Goal: Task Accomplishment & Management: Manage account settings

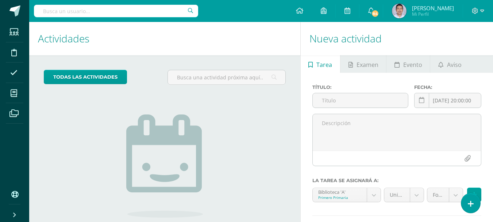
click at [102, 14] on input "text" at bounding box center [116, 11] width 164 height 12
type input "jes"
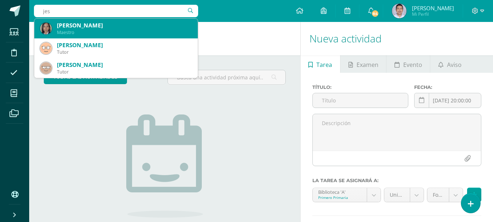
click at [93, 24] on div "[PERSON_NAME]" at bounding box center [124, 26] width 135 height 8
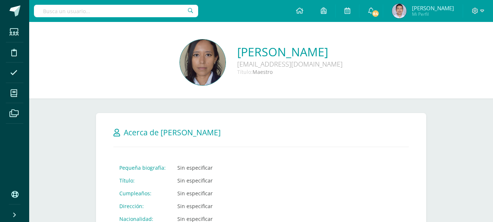
click at [119, 85] on div "Jesica Gamarro jesicag@colegiomontemaria.edu.gt Título: Maestro" at bounding box center [261, 62] width 452 height 47
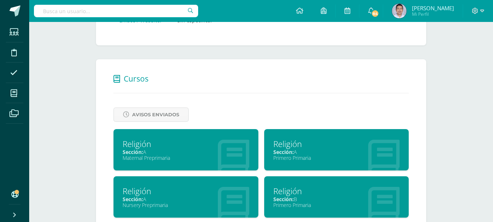
scroll to position [238, 0]
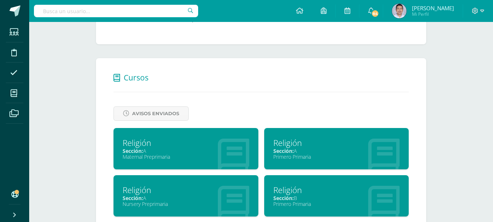
click at [138, 147] on span "Sección:" at bounding box center [133, 150] width 20 height 7
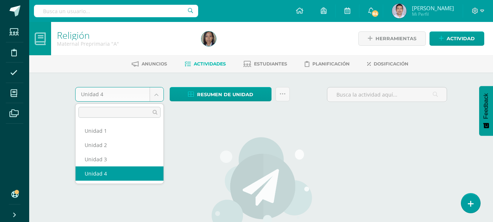
click at [153, 96] on body "Estudiantes Disciplina Asistencia Mis cursos Archivos Soporte Ayuda Reportar un…" at bounding box center [246, 157] width 493 height 314
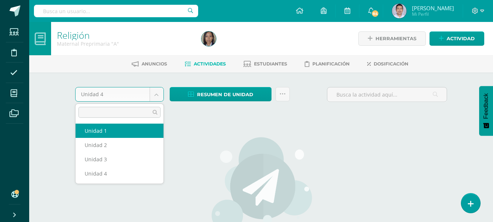
select select "Unidad 1"
click at [158, 96] on body "Estudiantes Disciplina Asistencia Mis cursos Archivos Soporte Ayuda Reportar un…" at bounding box center [246, 157] width 493 height 314
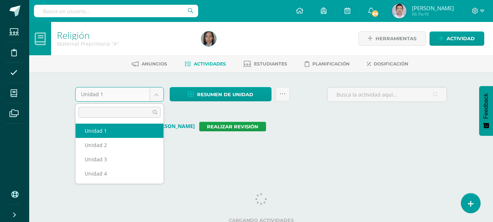
click at [157, 94] on body "Estudiantes Disciplina Asistencia Mis cursos Archivos Soporte Ayuda Reportar un…" at bounding box center [246, 81] width 493 height 163
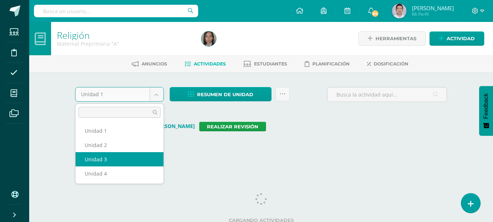
select select "Unidad 3"
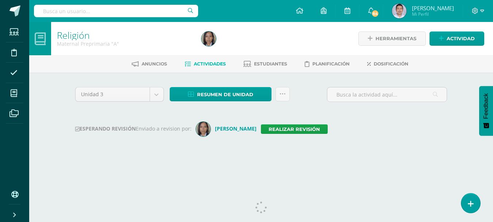
click at [60, 118] on div "Religión Maternal Preprimaria "A" Herramientas Detalle de asistencias Actividad…" at bounding box center [261, 97] width 464 height 150
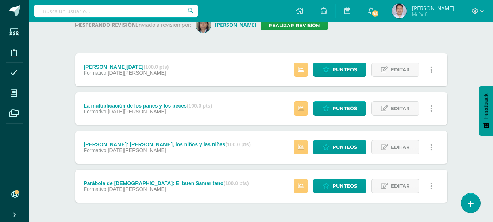
scroll to position [118, 0]
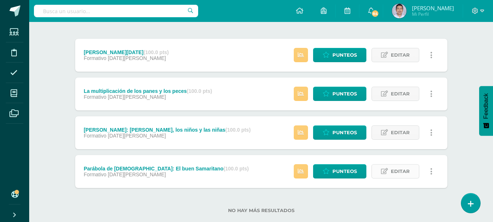
click at [401, 173] on span "Editar" at bounding box center [400, 171] width 19 height 14
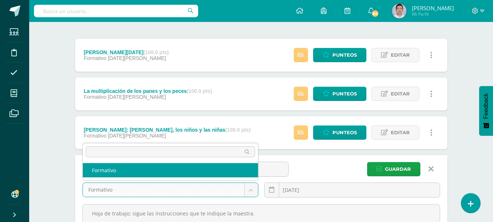
click at [250, 189] on body "Estudiantes Disciplina Asistencia Mis cursos Archivos Soporte Ayuda Reportar un…" at bounding box center [246, 111] width 493 height 459
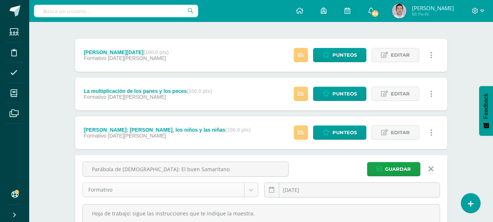
click at [251, 192] on body "Estudiantes Disciplina Asistencia Mis cursos Archivos Soporte Ayuda Reportar un…" at bounding box center [246, 111] width 493 height 459
click at [68, 175] on div "Unidad 3 Unidad 1 Unidad 2 Unidad 3 Unidad 4 Resumen de unidad Descargar como H…" at bounding box center [262, 147] width 402 height 387
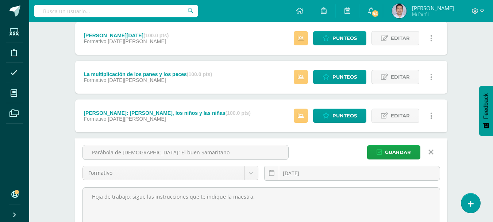
scroll to position [150, 0]
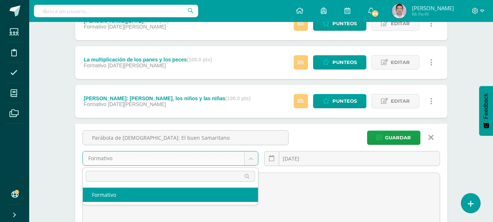
click at [134, 157] on body "Estudiantes Disciplina Asistencia Mis cursos Archivos Soporte Ayuda Reportar un…" at bounding box center [246, 79] width 493 height 459
click at [129, 177] on input "text" at bounding box center [170, 176] width 169 height 11
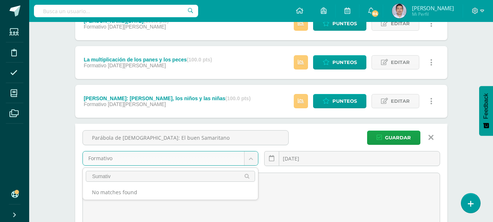
type input "Sumativo"
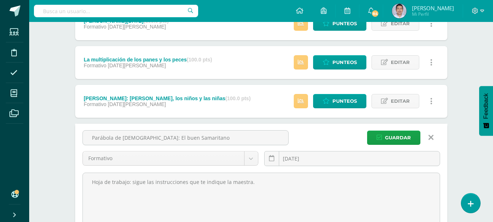
click at [62, 169] on body "Estudiantes Disciplina Asistencia Mis cursos Archivos Soporte Ayuda Reportar un…" at bounding box center [246, 79] width 493 height 459
click at [430, 139] on icon at bounding box center [431, 137] width 5 height 8
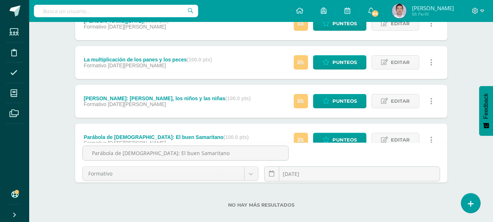
scroll to position [133, 0]
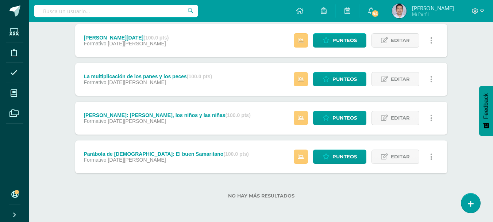
click at [430, 157] on icon at bounding box center [431, 157] width 2 height 8
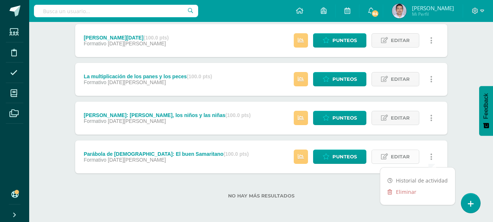
click at [396, 158] on span "Editar" at bounding box center [400, 157] width 19 height 14
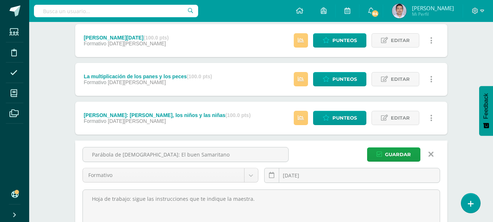
click at [53, 150] on div "Religión Maternal Preprimaria "A" Herramientas Detalle de asistencias Actividad…" at bounding box center [261, 107] width 464 height 437
click at [69, 153] on div "Unidad 3 Unidad 1 Unidad 2 Unidad 3 Unidad 4 Resumen de unidad Descargar como H…" at bounding box center [262, 132] width 402 height 387
click at [430, 155] on icon at bounding box center [431, 154] width 5 height 8
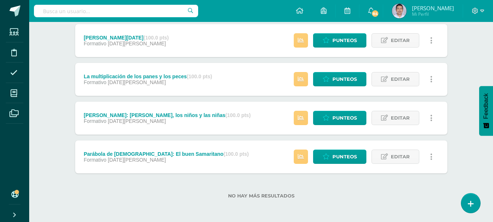
click at [463, 144] on div "Religión Maternal Preprimaria "A" Herramientas Detalle de asistencias Actividad…" at bounding box center [261, 55] width 464 height 333
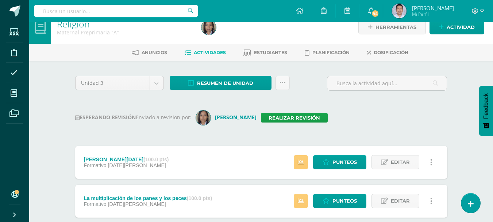
scroll to position [15, 0]
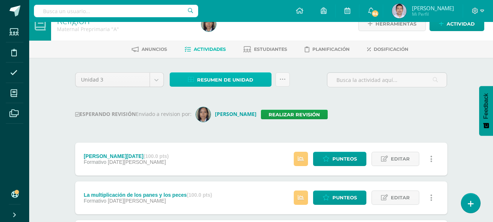
click at [258, 81] on link "Resumen de unidad" at bounding box center [221, 79] width 102 height 14
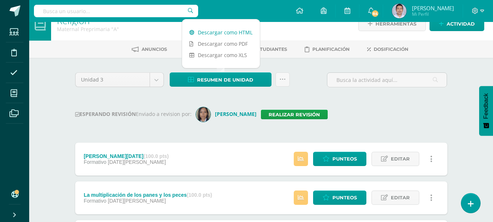
click at [245, 32] on link "Descargar como HTML" at bounding box center [221, 32] width 78 height 11
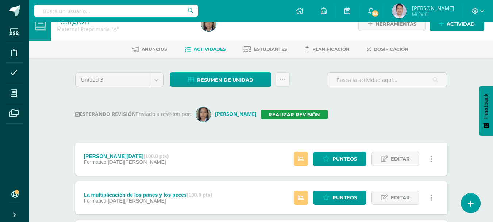
click at [53, 142] on div "Religión Maternal Preprimaria "A" Herramientas Detalle de asistencias Actividad…" at bounding box center [261, 173] width 464 height 333
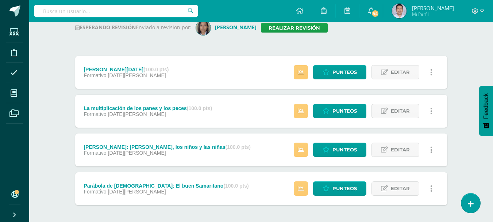
scroll to position [102, 0]
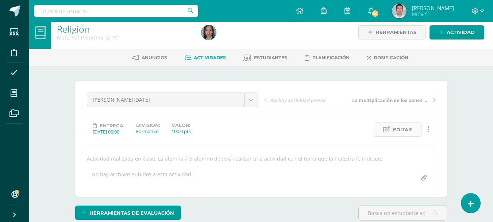
scroll to position [7, 0]
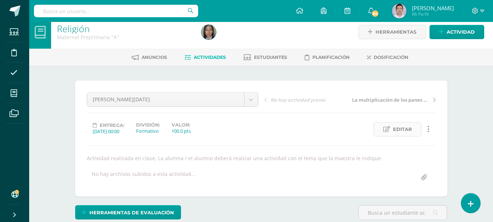
click at [405, 129] on span "Editar" at bounding box center [402, 129] width 19 height 14
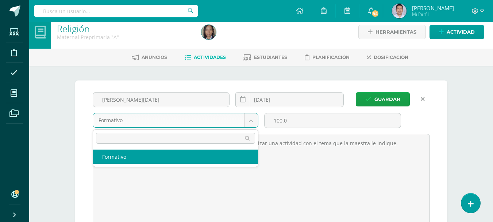
click at [165, 137] on input "text" at bounding box center [175, 138] width 159 height 11
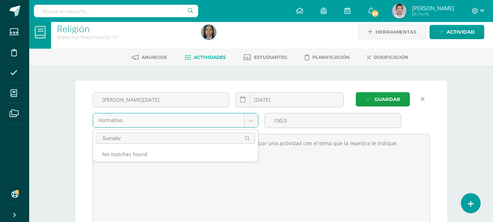
type input "Sumativo"
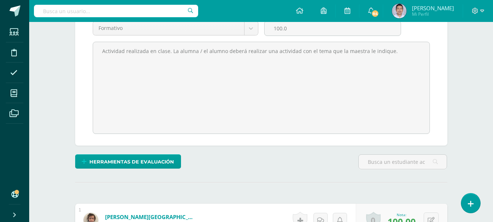
scroll to position [0, 0]
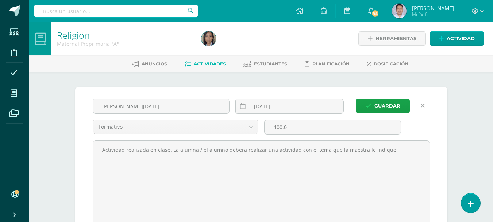
click at [424, 104] on icon at bounding box center [423, 106] width 4 height 6
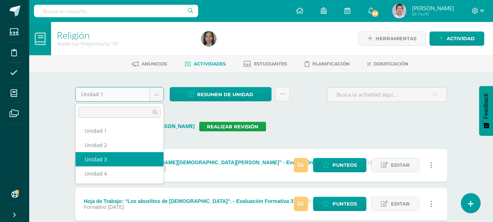
click at [157, 97] on body "Estudiantes Disciplina Asistencia Mis cursos Archivos Soporte Ayuda Reportar un…" at bounding box center [246, 173] width 493 height 346
select select "Unidad 3"
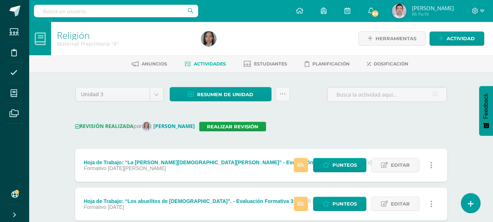
click at [57, 111] on div "Religión Maternal Preprimaria "A" Herramientas Detalle de asistencias Actividad…" at bounding box center [261, 184] width 464 height 324
click at [63, 115] on div "Unidad 3 Unidad 1 Unidad 2 Unidad 3 Unidad 4 Resumen de unidad Descargar como H…" at bounding box center [262, 209] width 402 height 274
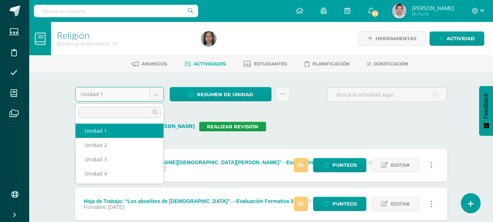
click at [153, 96] on body "Estudiantes Disciplina Asistencia Mis cursos Archivos Soporte Ayuda Reportar un…" at bounding box center [246, 173] width 493 height 346
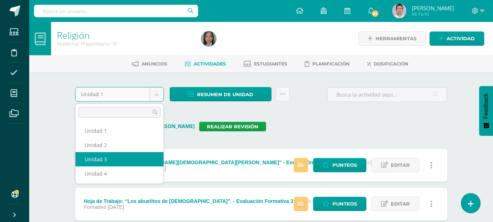
select select "Unidad 3"
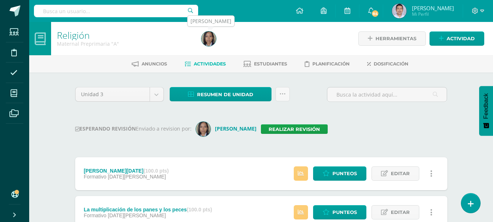
click at [207, 38] on img at bounding box center [209, 38] width 15 height 15
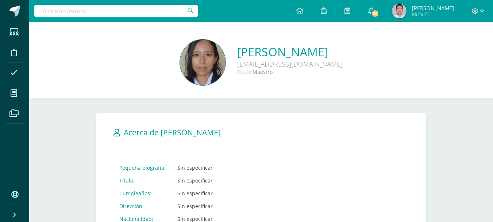
click at [153, 85] on div "[PERSON_NAME] [EMAIL_ADDRESS][DOMAIN_NAME] Título: Maestro" at bounding box center [261, 62] width 452 height 47
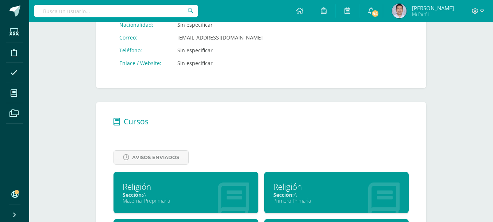
click at [78, 112] on div "Jesica Gamarro jesicag@colegiomontemaria.edu.gt Título: Maestro Cancelar Guarda…" at bounding box center [261, 178] width 464 height 700
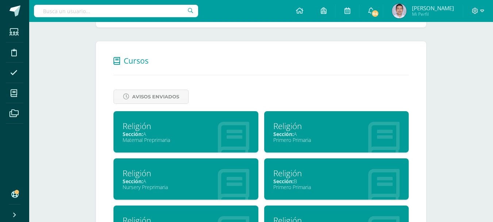
scroll to position [267, 0]
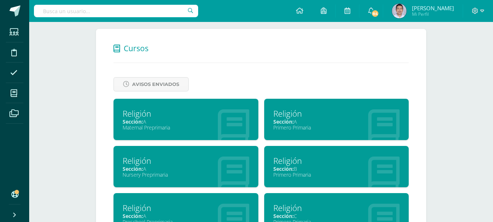
click at [89, 139] on div "Cancelar Guardar Acerca de Jesica Gamarro Pequeña biografía: Sin especificar Tí…" at bounding box center [261, 142] width 360 height 623
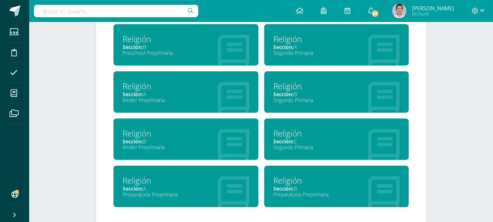
scroll to position [486, 0]
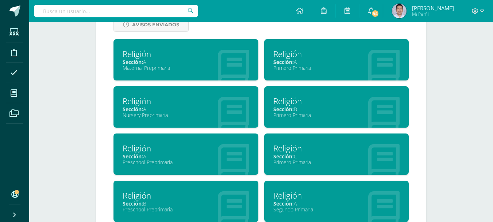
scroll to position [326, 0]
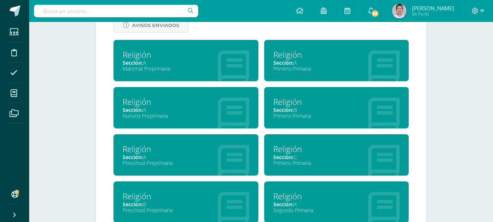
click at [308, 65] on div "Sección: A" at bounding box center [336, 62] width 127 height 7
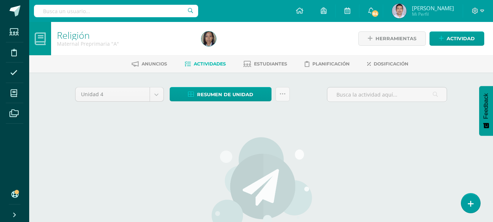
click at [352, 110] on div "Unidad 4 Unidad 1 Unidad 2 Unidad 3 Unidad 4 Resumen de unidad Descargar como H…" at bounding box center [261, 193] width 378 height 213
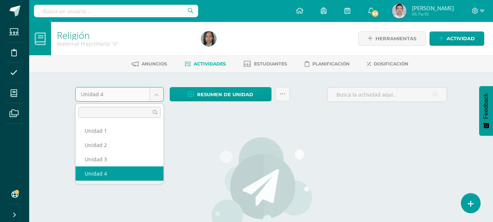
click at [154, 95] on body "Estudiantes Disciplina Asistencia Mis cursos Archivos Soporte Ayuda Reportar un…" at bounding box center [246, 157] width 493 height 314
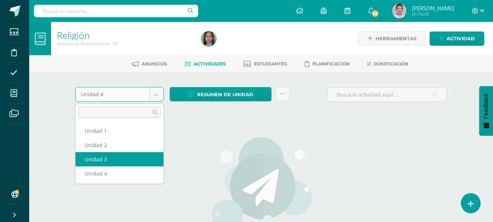
select select "Unidad 3"
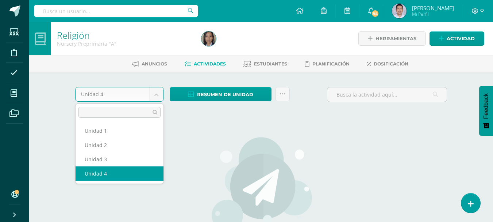
click at [156, 94] on body "Estudiantes Disciplina Asistencia Mis cursos Archivos Soporte Ayuda Reportar un…" at bounding box center [246, 157] width 493 height 314
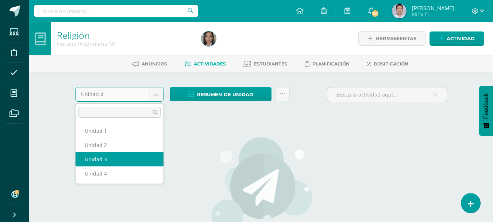
select select "Unidad 3"
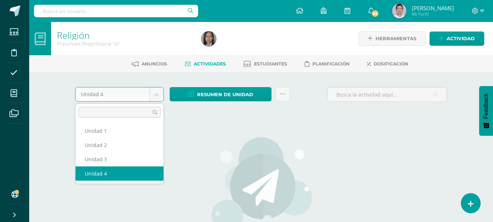
click at [158, 97] on body "Estudiantes Disciplina Asistencia Mis cursos Archivos Soporte Ayuda Reportar un…" at bounding box center [246, 157] width 493 height 314
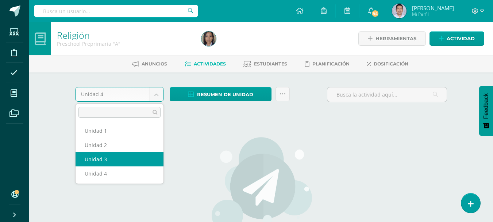
select select "Unidad 3"
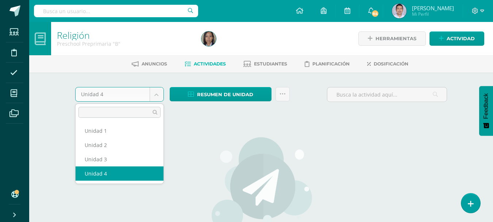
click at [158, 96] on body "Estudiantes Disciplina Asistencia Mis cursos Archivos Soporte Ayuda Reportar un…" at bounding box center [246, 157] width 493 height 314
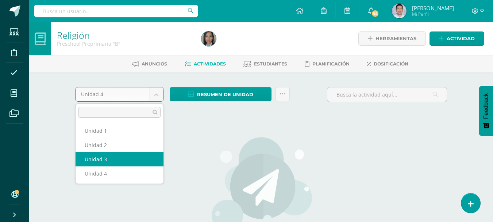
select select "Unidad 3"
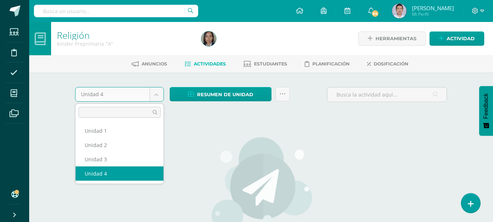
click at [159, 94] on body "Estudiantes Disciplina Asistencia Mis cursos Archivos Soporte Ayuda Reportar un…" at bounding box center [246, 157] width 493 height 314
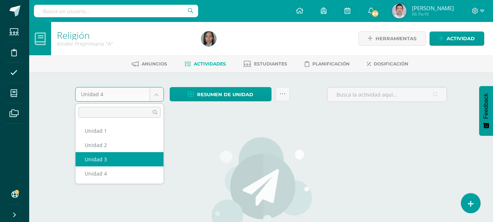
select select "Unidad 3"
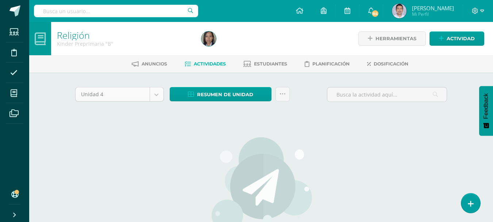
click at [157, 93] on body "Estudiantes Disciplina Asistencia Mis cursos Archivos Soporte Ayuda Reportar un…" at bounding box center [246, 157] width 493 height 314
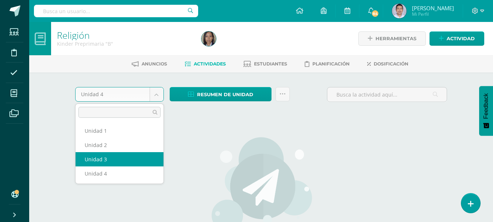
select select "Unidad 3"
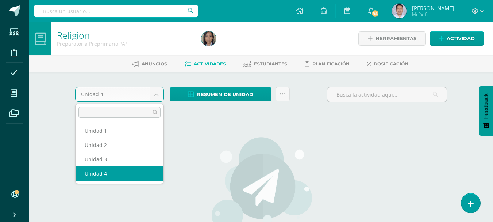
click at [157, 97] on body "Estudiantes Disciplina Asistencia Mis cursos Archivos Soporte Ayuda Reportar un…" at bounding box center [246, 157] width 493 height 314
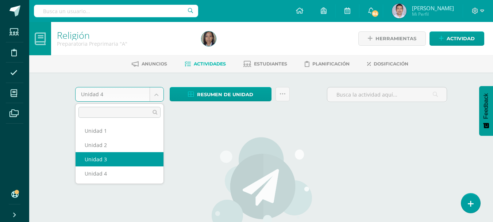
select select "Unidad 3"
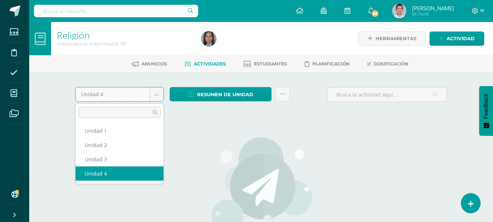
click at [157, 93] on body "Estudiantes Disciplina Asistencia Mis cursos Archivos Soporte Ayuda Reportar un…" at bounding box center [246, 157] width 493 height 314
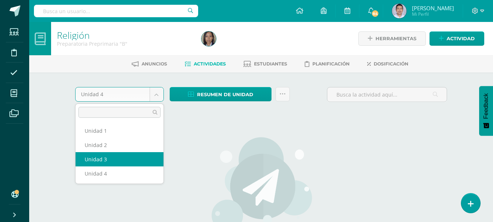
select select "Unidad 3"
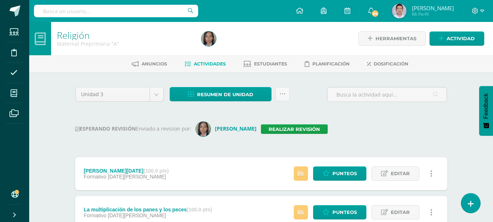
click at [43, 131] on div "Religión Maternal Preprimaria "A" Herramientas Detalle de asistencias Actividad…" at bounding box center [261, 188] width 464 height 333
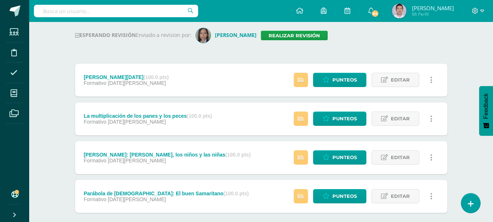
scroll to position [88, 0]
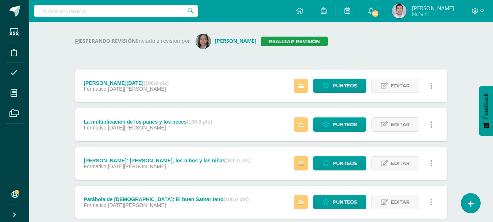
click at [62, 72] on div "Unidad 3 Unidad 1 Unidad 2 Unidad 3 Unidad 4 Resumen de unidad Descargar como H…" at bounding box center [262, 126] width 402 height 282
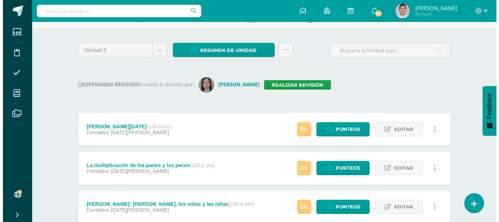
scroll to position [44, 0]
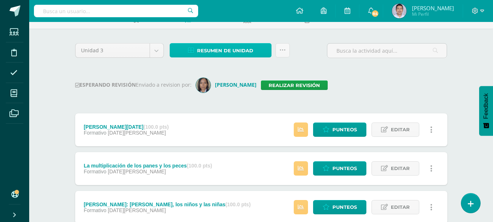
click at [212, 52] on span "Resumen de unidad" at bounding box center [225, 51] width 56 height 14
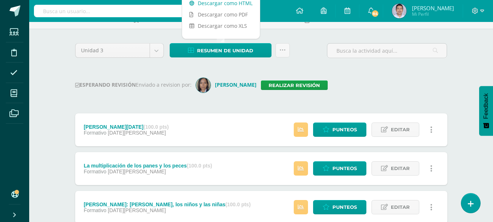
click at [236, 6] on link "Descargar como HTML" at bounding box center [221, 2] width 78 height 11
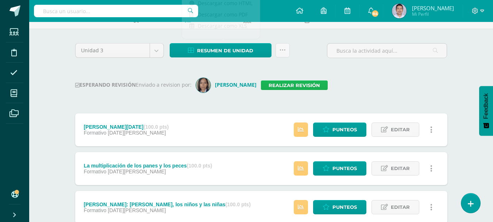
click at [277, 84] on link "Realizar revisión" at bounding box center [294, 84] width 67 height 9
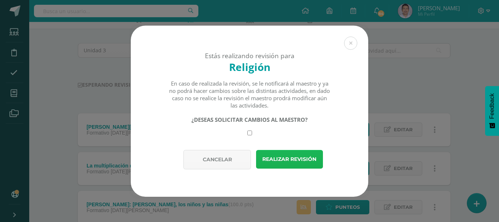
click at [284, 159] on button "Realizar revisión" at bounding box center [289, 159] width 67 height 19
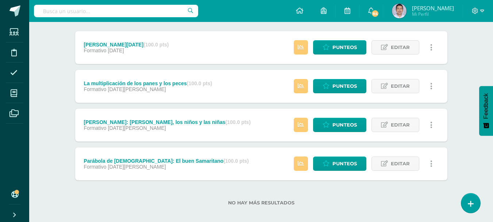
scroll to position [131, 0]
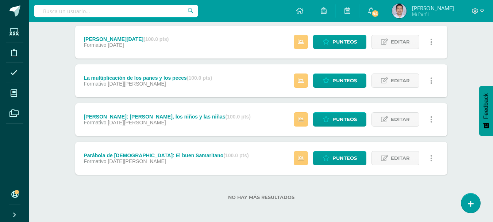
click at [40, 99] on div "Religión Nursery Preprimaria "A" Herramientas Detalle de asistencias Actividad …" at bounding box center [261, 56] width 464 height 333
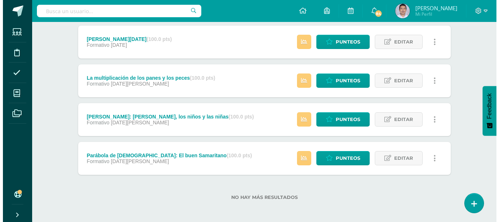
scroll to position [0, 0]
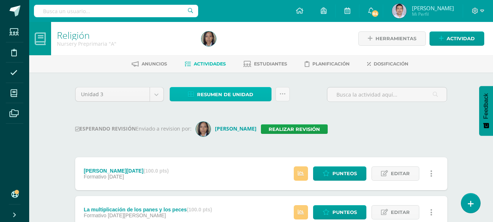
click at [244, 94] on span "Resumen de unidad" at bounding box center [225, 95] width 56 height 14
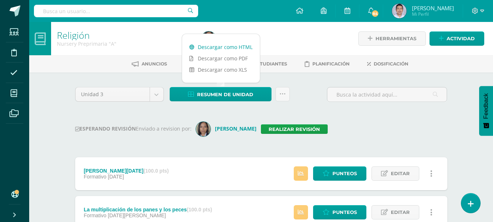
click at [243, 46] on link "Descargar como HTML" at bounding box center [221, 46] width 78 height 11
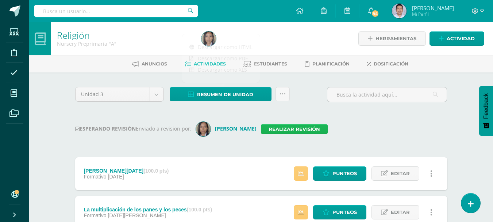
click at [270, 131] on link "Realizar revisión" at bounding box center [294, 128] width 67 height 9
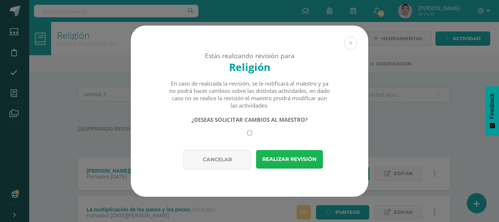
click at [287, 157] on button "Realizar revisión" at bounding box center [289, 159] width 67 height 19
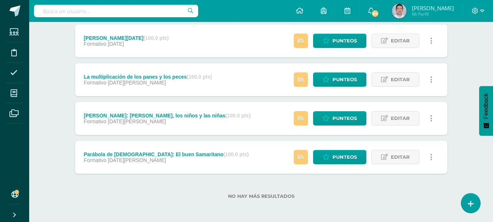
scroll to position [133, 0]
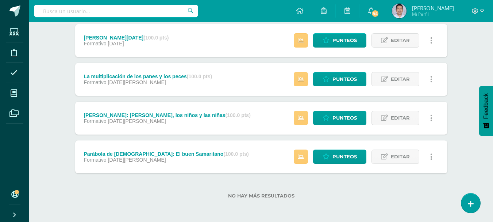
click at [50, 71] on div "Religión Preschool Preprimaria "A" Herramientas Detalle de asistencias Activida…" at bounding box center [261, 55] width 464 height 333
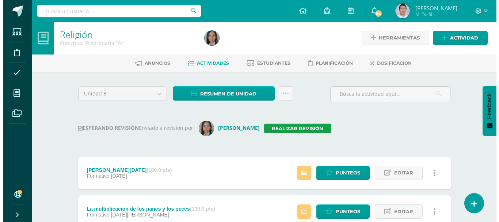
scroll to position [0, 0]
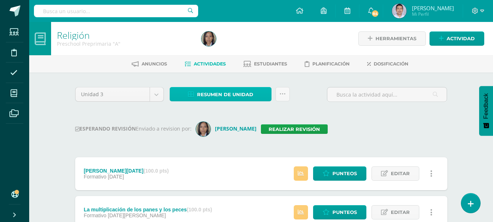
click at [226, 93] on span "Resumen de unidad" at bounding box center [225, 95] width 56 height 14
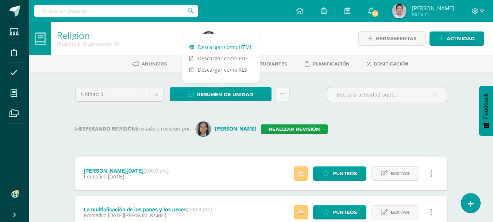
click at [239, 47] on link "Descargar como HTML" at bounding box center [221, 46] width 78 height 11
click at [332, 129] on div "ESPERANDO REVISIÓN Enviado a revision por: [PERSON_NAME] Realizar revisión" at bounding box center [261, 129] width 372 height 15
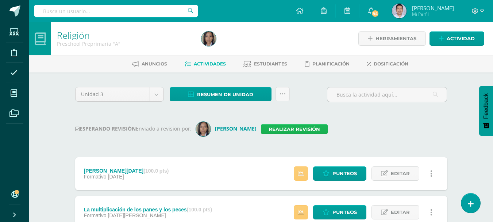
click at [275, 128] on link "Realizar revisión" at bounding box center [294, 128] width 67 height 9
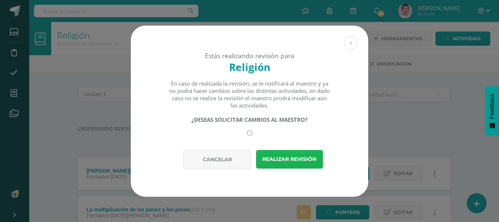
click at [283, 159] on button "Realizar revisión" at bounding box center [289, 159] width 67 height 19
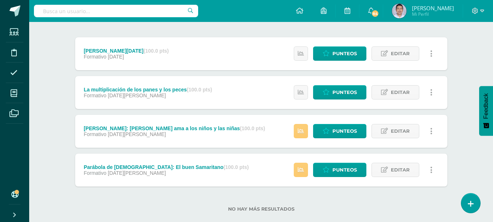
scroll to position [133, 0]
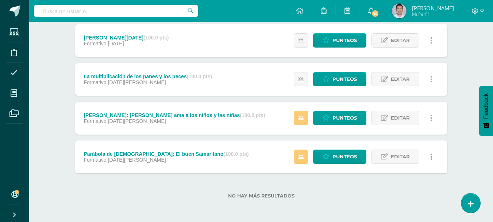
click at [59, 96] on div "Religión Preschool Preprimaria "B" Herramientas Detalle de asistencias Activida…" at bounding box center [261, 55] width 464 height 333
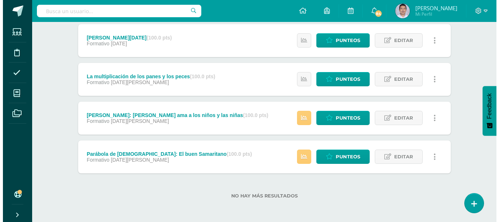
scroll to position [0, 0]
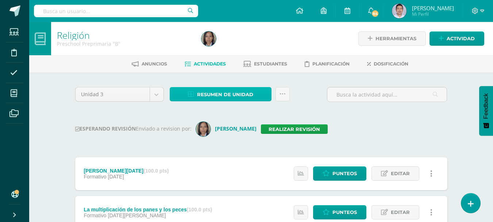
click at [218, 92] on span "Resumen de unidad" at bounding box center [225, 95] width 56 height 14
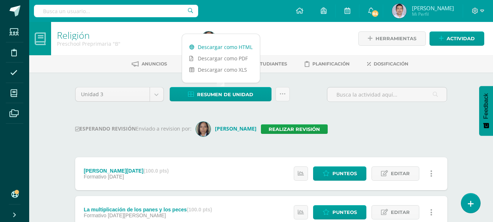
click at [242, 50] on link "Descargar como HTML" at bounding box center [221, 46] width 78 height 11
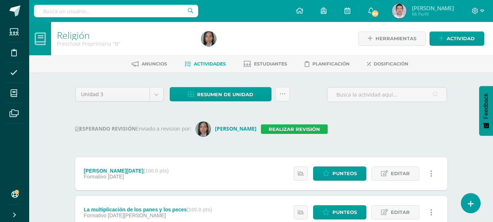
click at [265, 131] on link "Realizar revisión" at bounding box center [294, 128] width 67 height 9
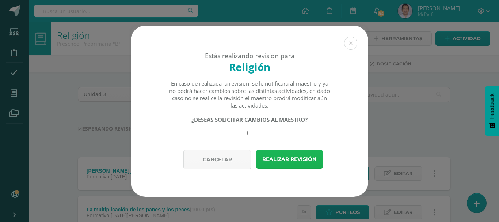
click at [298, 162] on button "Realizar revisión" at bounding box center [289, 159] width 67 height 19
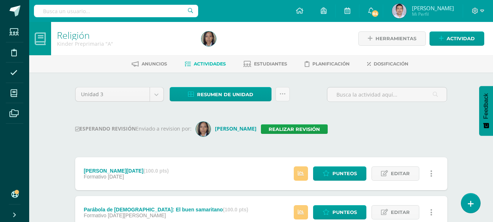
scroll to position [133, 0]
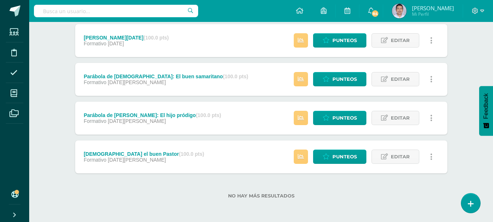
click at [53, 100] on div "Religión Kinder Preprimaria "A" Herramientas Detalle de asistencias Actividad A…" at bounding box center [261, 55] width 464 height 333
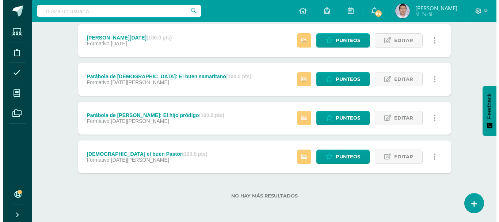
scroll to position [0, 0]
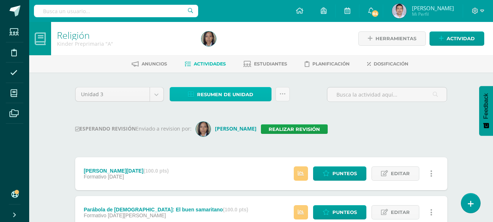
click at [234, 91] on span "Resumen de unidad" at bounding box center [225, 95] width 56 height 14
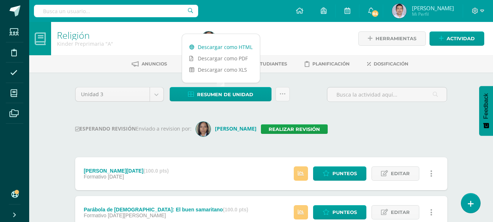
click at [243, 48] on link "Descargar como HTML" at bounding box center [221, 46] width 78 height 11
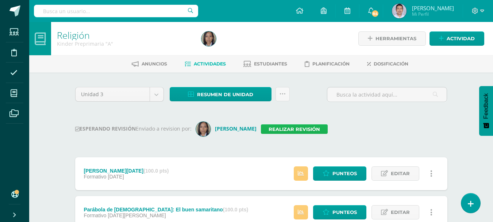
click at [266, 128] on link "Realizar revisión" at bounding box center [294, 128] width 67 height 9
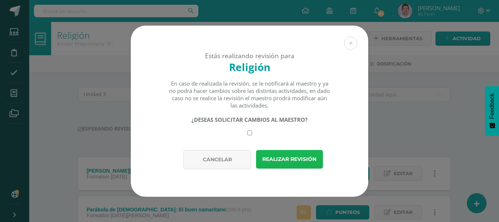
click at [273, 162] on button "Realizar revisión" at bounding box center [289, 159] width 67 height 19
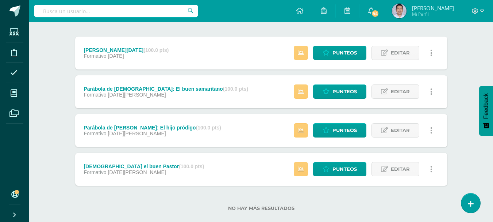
scroll to position [133, 0]
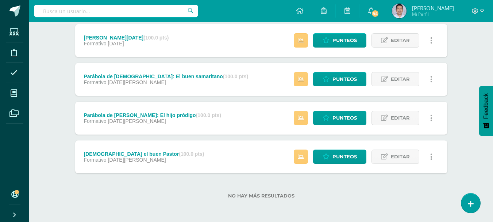
click at [54, 72] on div "Religión Kinder Preprimaria "B" Herramientas Detalle de asistencias Actividad A…" at bounding box center [261, 55] width 464 height 333
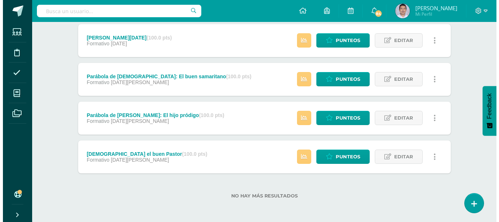
scroll to position [0, 0]
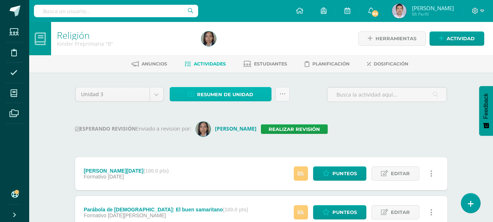
click at [229, 93] on span "Resumen de unidad" at bounding box center [225, 95] width 56 height 14
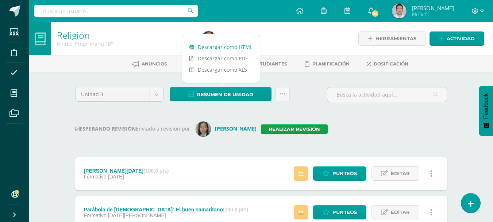
click at [248, 46] on link "Descargar como HTML" at bounding box center [221, 46] width 78 height 11
click at [278, 127] on link "Realizar revisión" at bounding box center [294, 128] width 67 height 9
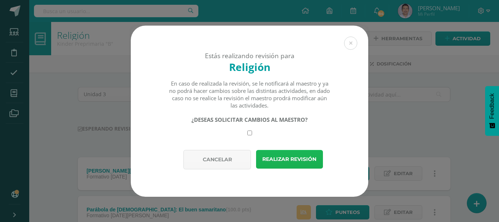
click at [288, 157] on button "Realizar revisión" at bounding box center [289, 159] width 67 height 19
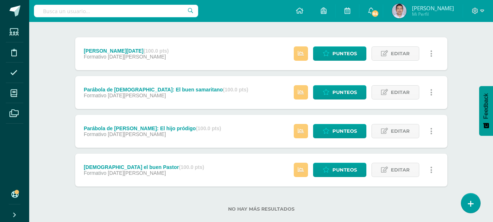
scroll to position [133, 0]
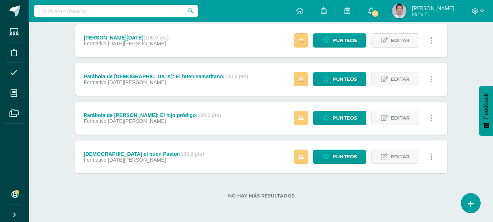
click at [55, 72] on div "Religión Preparatoria Preprimaria "A" Herramientas Detalle de asistencias Activ…" at bounding box center [261, 55] width 464 height 333
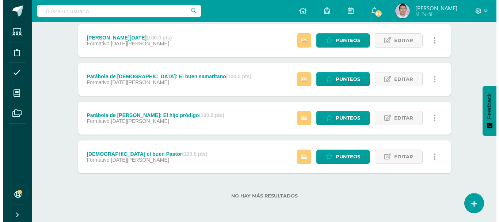
scroll to position [0, 0]
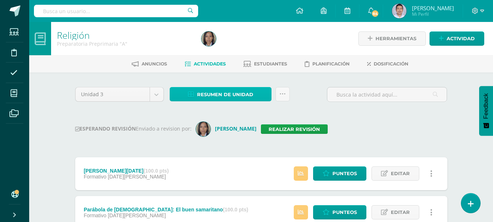
click at [242, 90] on span "Resumen de unidad" at bounding box center [225, 95] width 56 height 14
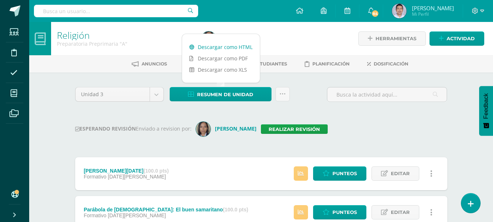
click at [246, 49] on link "Descargar como HTML" at bounding box center [221, 46] width 78 height 11
click at [219, 46] on link "Descargar como HTML" at bounding box center [221, 46] width 78 height 11
click at [267, 129] on link "Realizar revisión" at bounding box center [294, 128] width 67 height 9
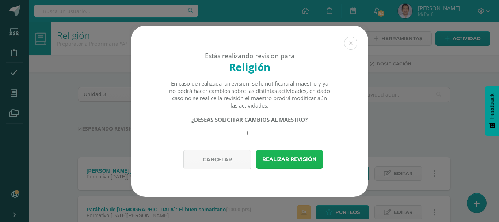
click at [295, 156] on button "Realizar revisión" at bounding box center [289, 159] width 67 height 19
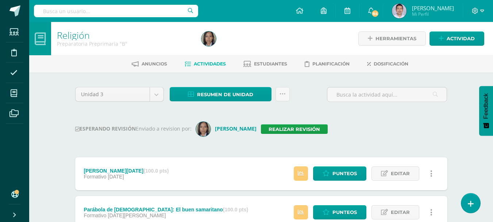
scroll to position [133, 0]
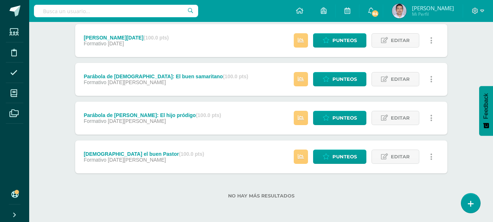
click at [34, 96] on div "Religión Preparatoria Preprimaria "B" Herramientas Detalle de asistencias Activ…" at bounding box center [261, 55] width 464 height 333
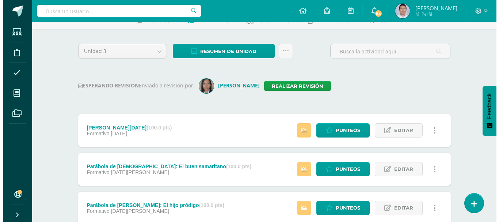
scroll to position [29, 0]
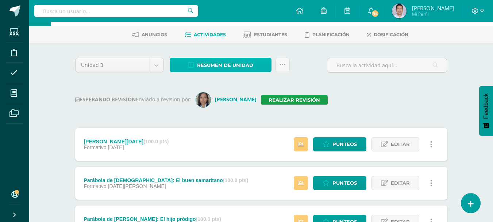
click at [224, 64] on span "Resumen de unidad" at bounding box center [225, 65] width 56 height 14
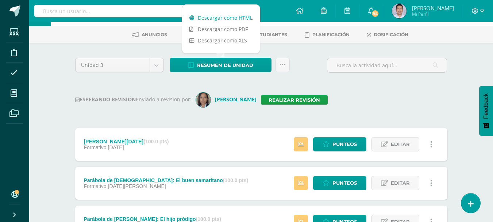
click at [239, 18] on link "Descargar como HTML" at bounding box center [221, 17] width 78 height 11
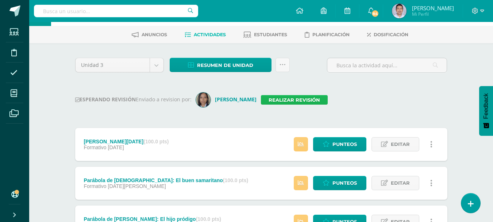
click at [271, 101] on link "Realizar revisión" at bounding box center [294, 99] width 67 height 9
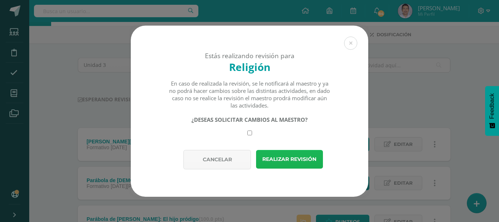
click at [289, 162] on button "Realizar revisión" at bounding box center [289, 159] width 67 height 19
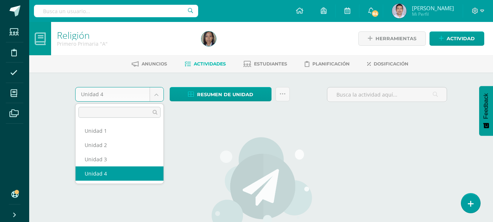
click at [158, 92] on body "Estudiantes Disciplina Asistencia Mis cursos Archivos Soporte Ayuda Reportar un…" at bounding box center [246, 157] width 493 height 314
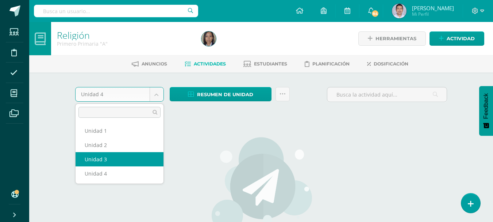
select select "Unidad 3"
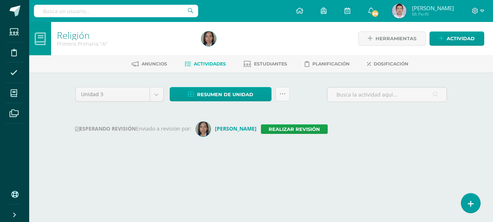
click at [55, 97] on div "Religión Primero Primaria "A" Herramientas Detalle de asistencias Actividad Anu…" at bounding box center [261, 97] width 464 height 150
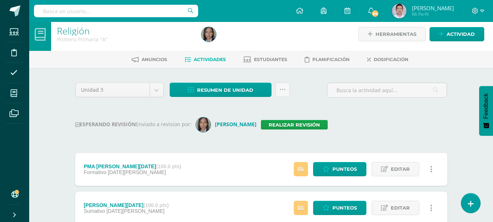
scroll to position [4, 0]
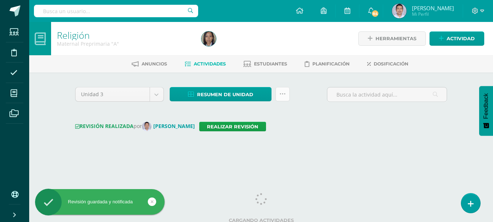
click at [284, 95] on icon at bounding box center [283, 94] width 6 height 6
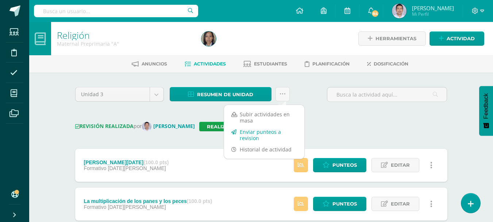
click at [253, 133] on link "Enviar punteos a revision" at bounding box center [264, 135] width 80 height 18
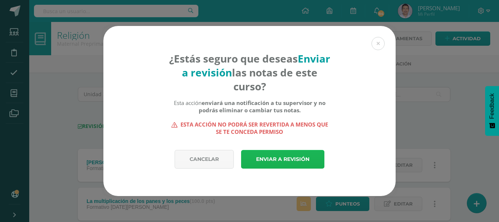
click at [288, 160] on link "Enviar a revisión" at bounding box center [282, 159] width 83 height 19
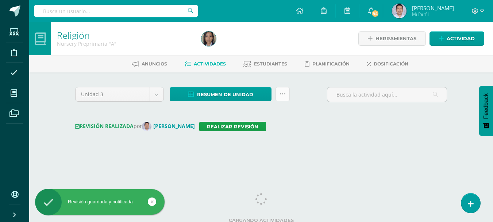
click at [286, 92] on link at bounding box center [283, 94] width 14 height 14
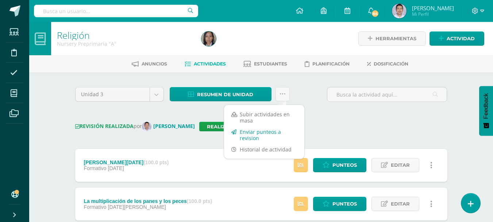
click at [256, 137] on link "Enviar punteos a revision" at bounding box center [264, 135] width 80 height 18
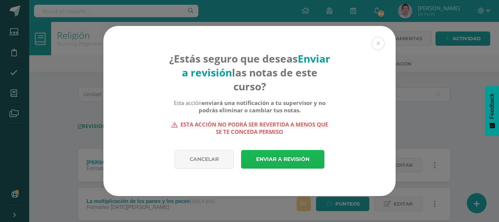
click at [282, 158] on link "Enviar a revisión" at bounding box center [282, 159] width 83 height 19
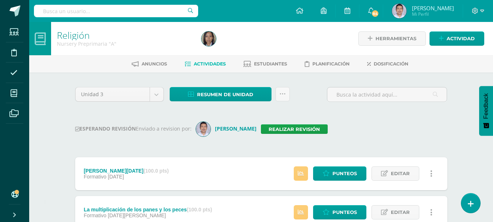
click at [314, 89] on div "Unidad 3 Unidad 1 Unidad 2 Unidad 3 Unidad 4 Resumen de unidad Descargar como H…" at bounding box center [261, 97] width 378 height 21
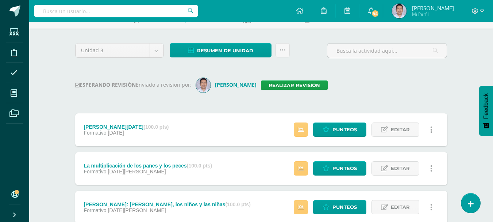
click at [314, 89] on div "ESPERANDO REVISIÓN Enviado a revision por: Otoniel Realizar revisión" at bounding box center [261, 85] width 372 height 15
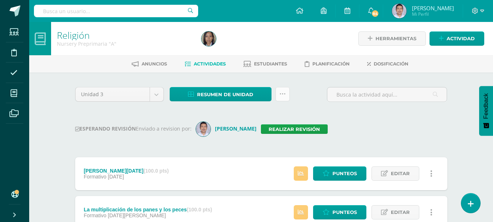
click at [284, 93] on icon at bounding box center [283, 94] width 6 height 6
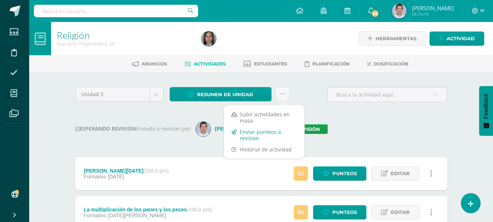
click at [259, 132] on link "Enviar punteos a revision" at bounding box center [264, 135] width 80 height 18
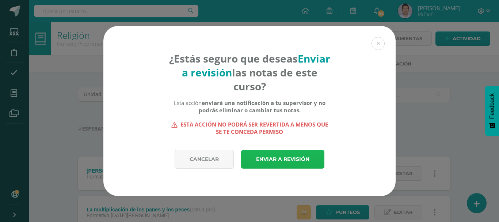
click at [289, 165] on link "Enviar a revisión" at bounding box center [282, 159] width 83 height 19
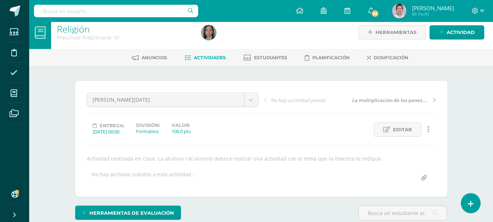
scroll to position [7, 0]
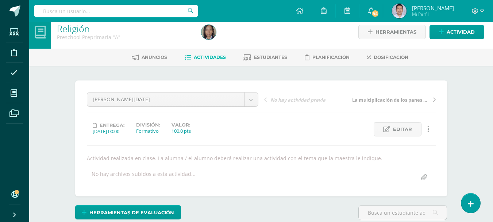
click at [158, 130] on div "Formativo" at bounding box center [148, 130] width 24 height 7
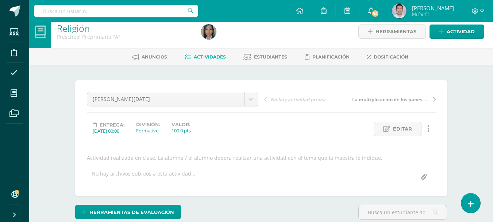
click at [430, 129] on link at bounding box center [429, 129] width 14 height 14
click at [407, 127] on span "Editar" at bounding box center [402, 129] width 19 height 14
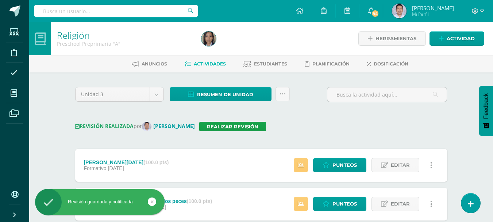
click at [309, 105] on div "Unidad 3 Unidad 1 Unidad 2 Unidad 3 Unidad 4 Resumen de unidad Descargar como H…" at bounding box center [261, 97] width 378 height 21
click at [285, 95] on icon at bounding box center [283, 94] width 6 height 6
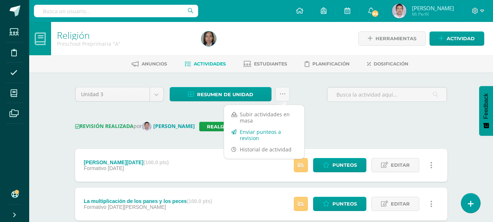
click at [257, 135] on link "Enviar punteos a revision" at bounding box center [264, 135] width 80 height 18
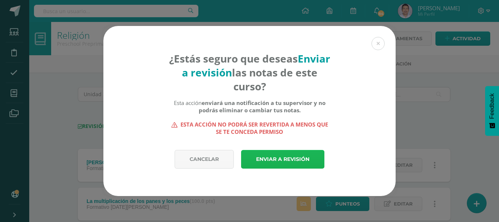
click at [280, 165] on link "Enviar a revisión" at bounding box center [282, 159] width 83 height 19
click at [279, 161] on link "Enviar a revisión" at bounding box center [282, 159] width 83 height 19
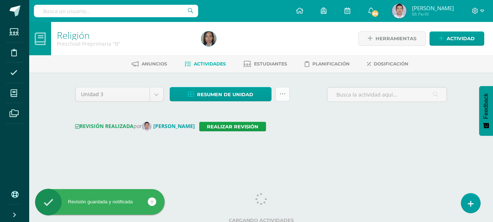
click at [284, 95] on icon at bounding box center [283, 94] width 6 height 6
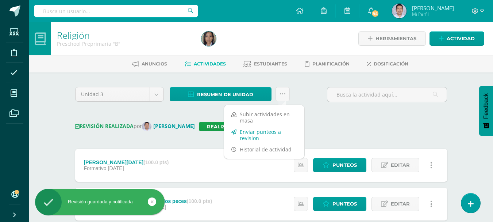
click at [258, 136] on link "Enviar punteos a revision" at bounding box center [264, 135] width 80 height 18
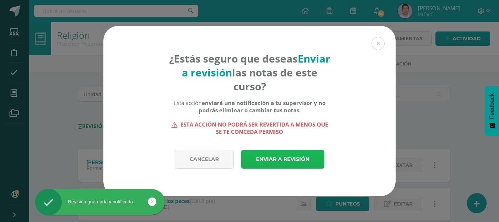
click at [282, 157] on link "Enviar a revisión" at bounding box center [282, 159] width 83 height 19
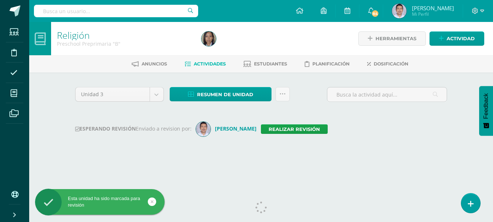
click at [276, 5] on div "Configuración Cerrar sesión [PERSON_NAME] Mi Perfil 84 84 Avisos 122 avisos sin…" at bounding box center [261, 11] width 464 height 22
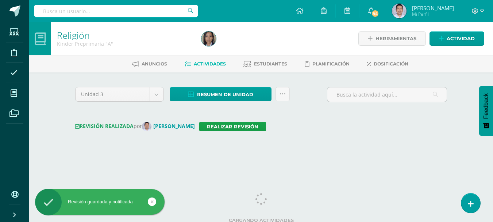
click at [307, 99] on div "Unidad 3 Unidad 1 Unidad 2 Unidad 3 Unidad 4 Resumen de unidad Descargar como H…" at bounding box center [261, 97] width 378 height 21
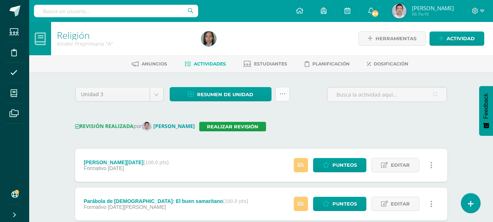
click at [284, 93] on icon at bounding box center [283, 94] width 6 height 6
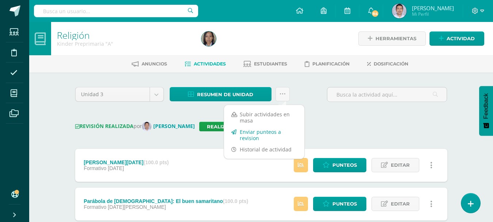
click at [256, 134] on link "Enviar punteos a revision" at bounding box center [264, 135] width 80 height 18
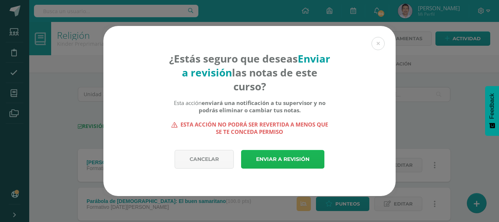
click at [293, 162] on link "Enviar a revisión" at bounding box center [282, 159] width 83 height 19
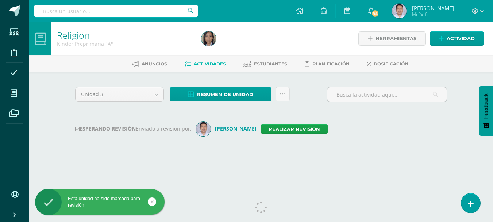
click at [309, 104] on div "Unidad 3 Unidad 1 Unidad 2 Unidad 3 Unidad 4 Resumen de unidad Descargar como H…" at bounding box center [261, 97] width 378 height 21
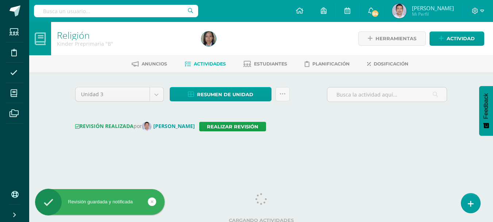
click at [302, 92] on div "Unidad 3 Unidad 1 Unidad 2 Unidad 3 Unidad 4 Resumen de unidad Descargar como H…" at bounding box center [261, 97] width 378 height 21
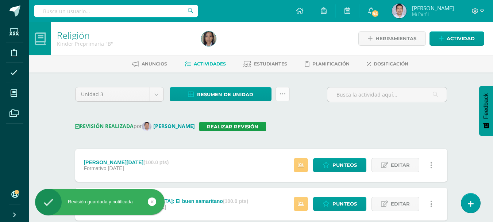
click at [287, 93] on link at bounding box center [283, 94] width 14 height 14
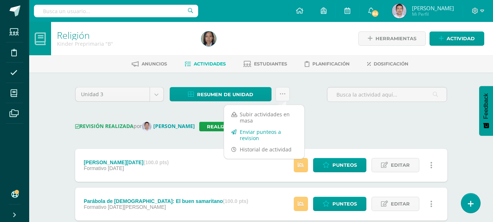
click at [258, 129] on link "Enviar punteos a revision" at bounding box center [264, 135] width 80 height 18
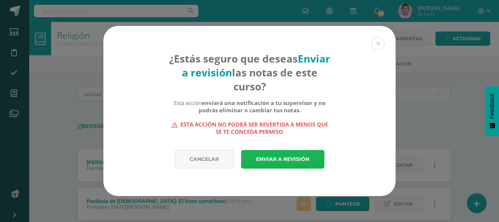
click at [284, 162] on link "Enviar a revisión" at bounding box center [282, 159] width 83 height 19
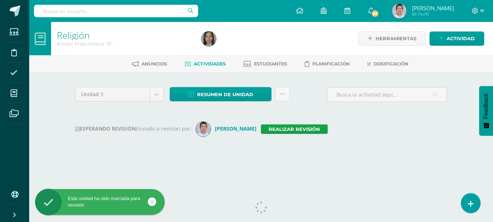
click at [310, 92] on div "Unidad 3 Unidad 1 Unidad 2 Unidad 3 Unidad 4 Resumen de unidad Descargar como H…" at bounding box center [261, 97] width 378 height 21
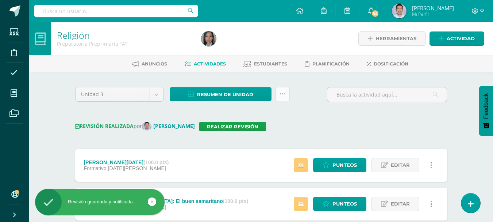
click at [282, 94] on icon at bounding box center [283, 94] width 6 height 6
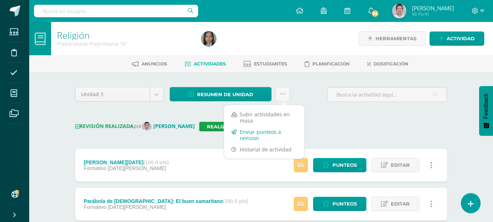
click at [254, 137] on link "Enviar punteos a revision" at bounding box center [264, 135] width 80 height 18
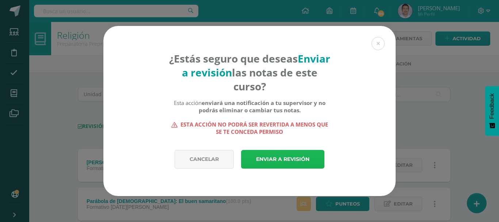
click at [291, 156] on link "Enviar a revisión" at bounding box center [282, 159] width 83 height 19
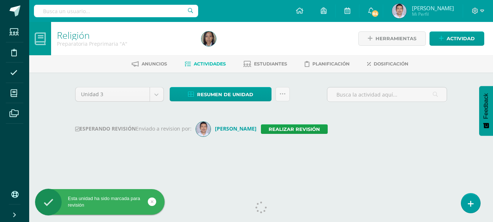
click at [305, 92] on div "Unidad 3 Unidad 1 Unidad 2 Unidad 3 Unidad 4 Resumen de unidad Descargar como H…" at bounding box center [261, 97] width 378 height 21
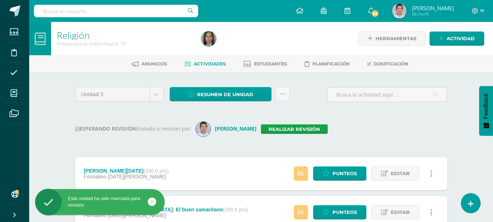
click at [305, 92] on div "Unidad 3 Unidad 1 Unidad 2 Unidad 3 Unidad 4 Resumen de unidad Descargar como H…" at bounding box center [261, 97] width 378 height 21
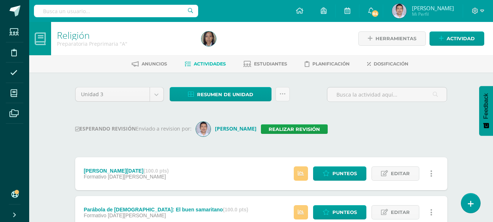
click at [305, 92] on div "Unidad 3 Unidad 1 Unidad 2 Unidad 3 Unidad 4 Resumen de unidad Descargar como H…" at bounding box center [261, 97] width 378 height 21
click at [283, 92] on icon at bounding box center [283, 94] width 6 height 6
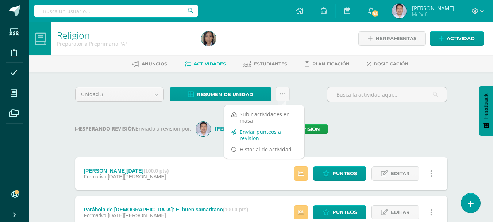
click at [254, 133] on link "Enviar punteos a revision" at bounding box center [264, 135] width 80 height 18
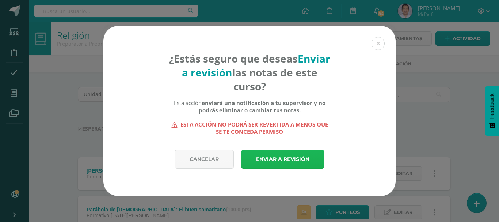
click at [277, 152] on link "Enviar a revisión" at bounding box center [282, 159] width 83 height 19
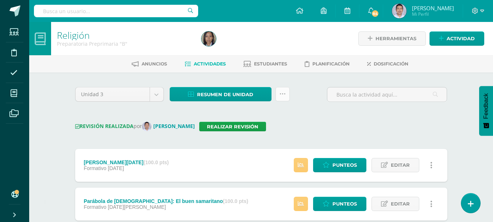
click at [284, 92] on icon at bounding box center [283, 94] width 6 height 6
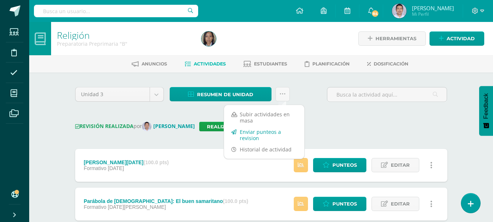
click at [260, 135] on link "Enviar punteos a revision" at bounding box center [264, 135] width 80 height 18
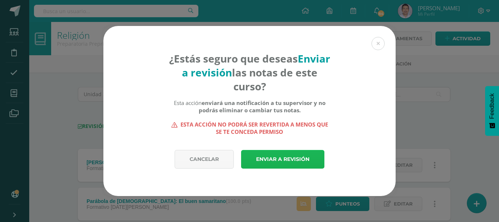
click at [279, 158] on link "Enviar a revisión" at bounding box center [282, 159] width 83 height 19
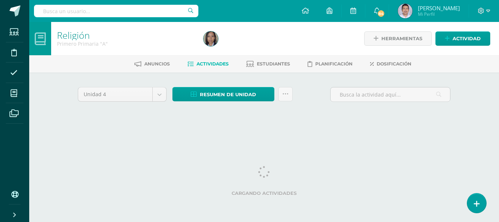
select select "Unidad 3"
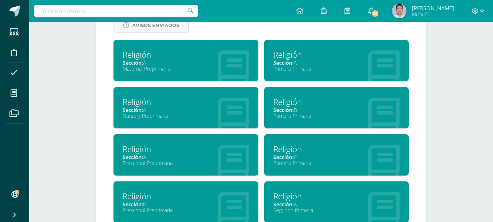
click at [90, 130] on div "Cancelar Guardar Acerca de Jesica Gamarro Pequeña biografía: Sin especificar Tí…" at bounding box center [261, 84] width 360 height 623
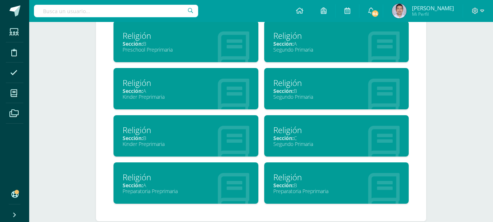
scroll to position [486, 0]
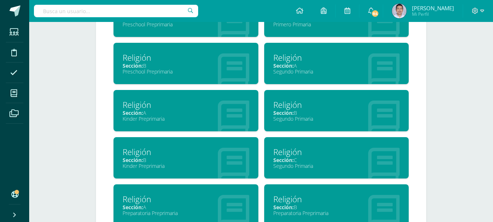
scroll to position [474, 0]
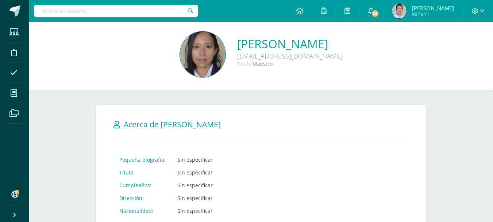
scroll to position [0, 0]
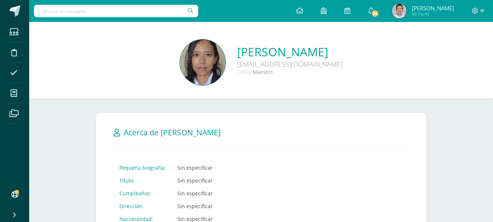
click at [91, 14] on input "text" at bounding box center [116, 11] width 164 height 12
type input "nancy fabiola"
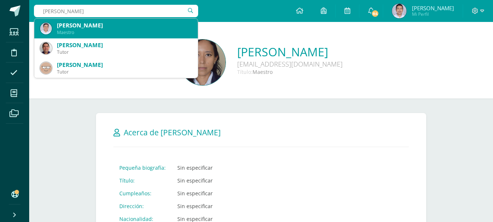
click at [91, 23] on div "Nancy Fabiola Gómez Martinez" at bounding box center [124, 26] width 135 height 8
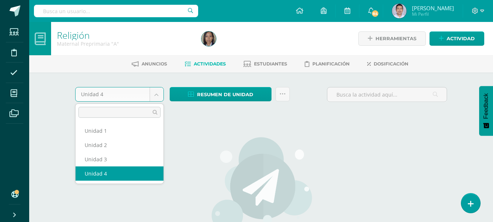
click at [153, 96] on body "Estudiantes Disciplina Asistencia Mis cursos Archivos Soporte Ayuda Reportar un…" at bounding box center [246, 157] width 493 height 314
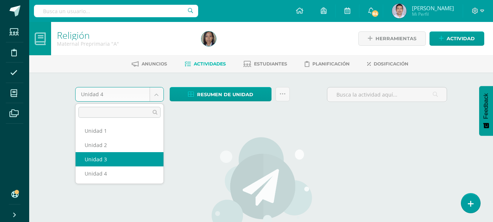
select select "Unidad 3"
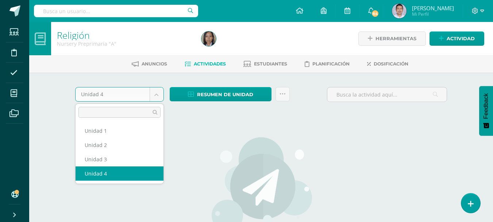
click at [156, 98] on body "Estudiantes Disciplina Asistencia Mis cursos Archivos Soporte Ayuda Reportar un…" at bounding box center [246, 157] width 493 height 314
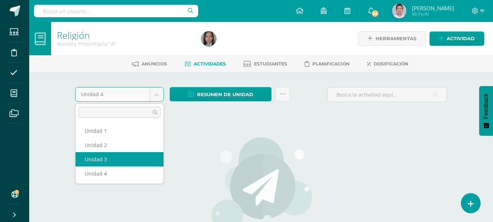
select select "Unidad 3"
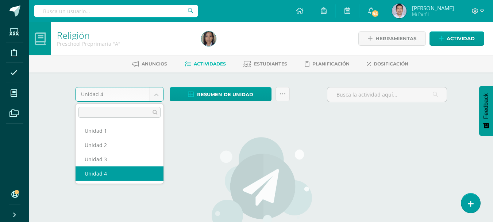
click at [160, 95] on body "Estudiantes Disciplina Asistencia Mis cursos Archivos Soporte Ayuda Reportar un…" at bounding box center [246, 157] width 493 height 314
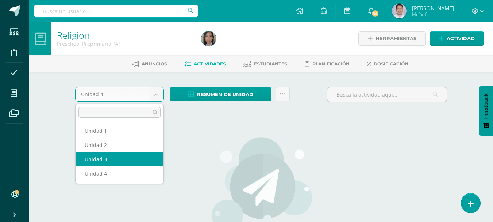
select select "Unidad 3"
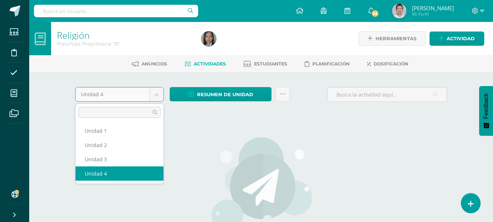
click at [156, 94] on body "Estudiantes Disciplina Asistencia Mis cursos Archivos Soporte Ayuda Reportar un…" at bounding box center [246, 157] width 493 height 314
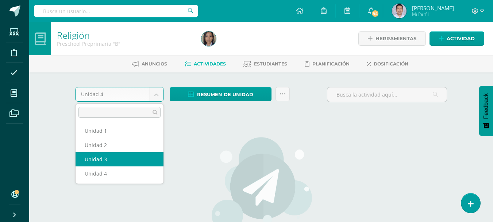
select select "Unidad 3"
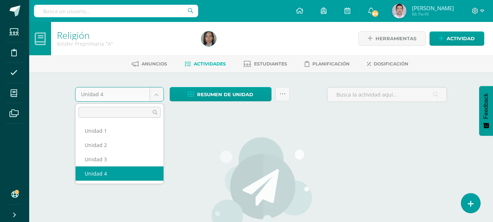
click at [156, 95] on body "Estudiantes Disciplina Asistencia Mis cursos Archivos Soporte Ayuda Reportar un…" at bounding box center [246, 157] width 493 height 314
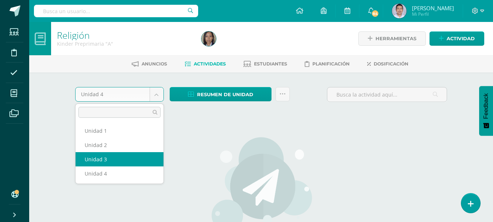
select select "Unidad 3"
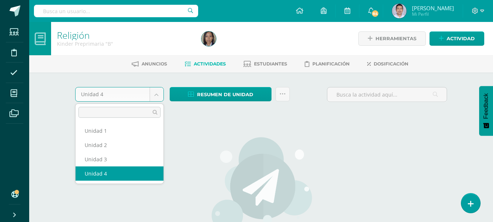
click at [158, 94] on body "Estudiantes Disciplina Asistencia Mis cursos Archivos Soporte Ayuda Reportar un…" at bounding box center [246, 157] width 493 height 314
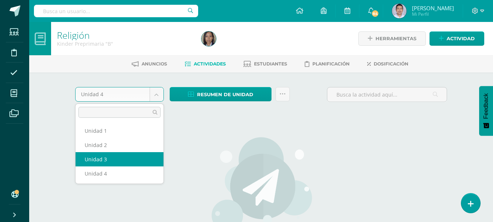
select select "Unidad 3"
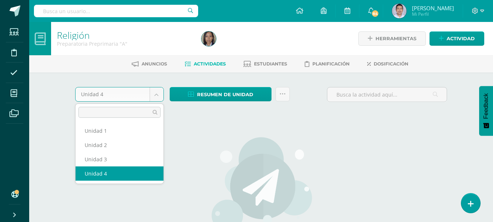
click at [158, 95] on body "Estudiantes Disciplina Asistencia Mis cursos Archivos Soporte Ayuda Reportar un…" at bounding box center [246, 157] width 493 height 314
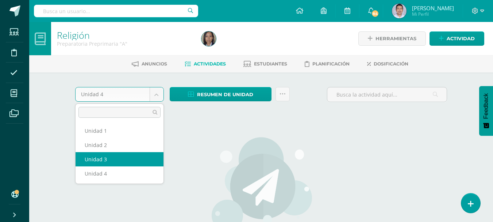
select select "Unidad 3"
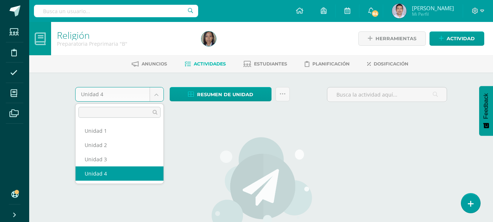
click at [156, 93] on body "Estudiantes Disciplina Asistencia Mis cursos Archivos Soporte Ayuda Reportar un…" at bounding box center [246, 157] width 493 height 314
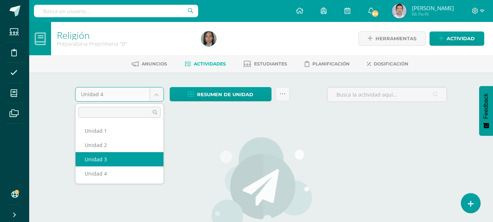
select select "Unidad 3"
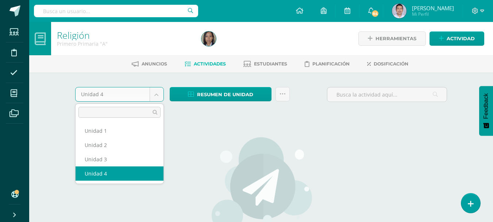
click at [154, 99] on body "Estudiantes Disciplina Asistencia Mis cursos Archivos Soporte Ayuda Reportar un…" at bounding box center [246, 157] width 493 height 314
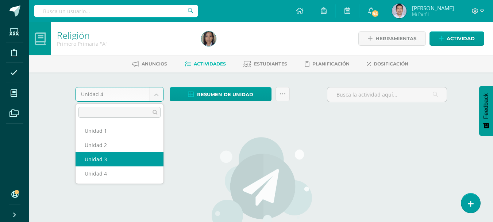
select select "Unidad 3"
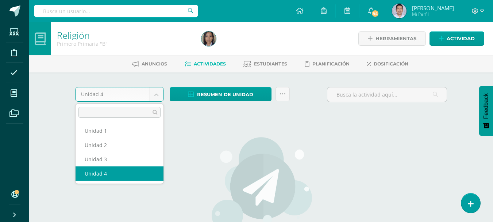
click at [155, 93] on body "Estudiantes Disciplina Asistencia Mis cursos Archivos Soporte Ayuda Reportar un…" at bounding box center [246, 157] width 493 height 314
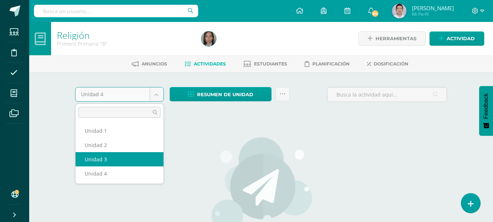
select select "Unidad 3"
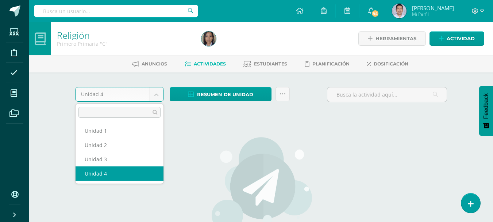
click at [156, 96] on body "Estudiantes Disciplina Asistencia Mis cursos Archivos Soporte Ayuda Reportar un…" at bounding box center [246, 157] width 493 height 314
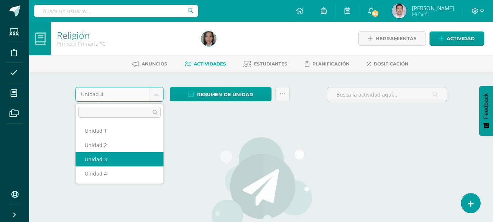
select select "Unidad 3"
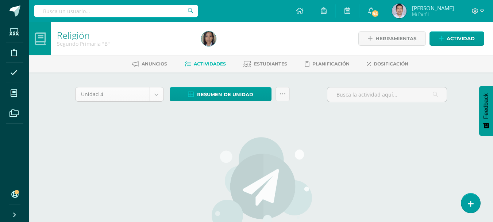
click at [158, 94] on body "Estudiantes Disciplina Asistencia Mis cursos Archivos Soporte Ayuda Reportar un…" at bounding box center [246, 157] width 493 height 314
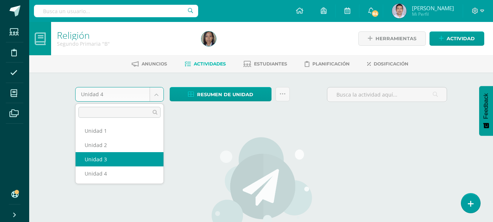
select select "Unidad 3"
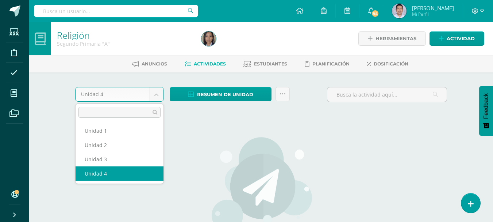
click at [155, 92] on body "Estudiantes Disciplina Asistencia Mis cursos Archivos Soporte Ayuda Reportar un…" at bounding box center [246, 157] width 493 height 314
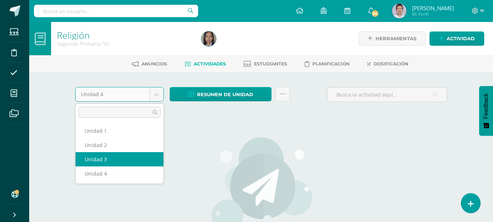
select select "Unidad 3"
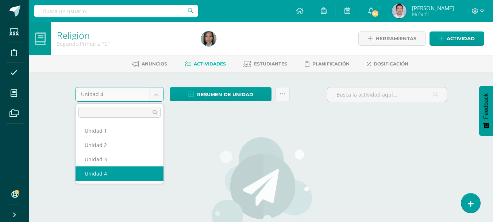
click at [156, 98] on body "Estudiantes Disciplina Asistencia Mis cursos Archivos Soporte Ayuda Reportar un…" at bounding box center [246, 157] width 493 height 314
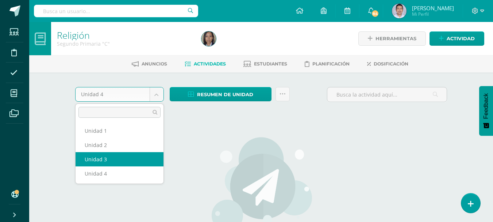
select select "Unidad 3"
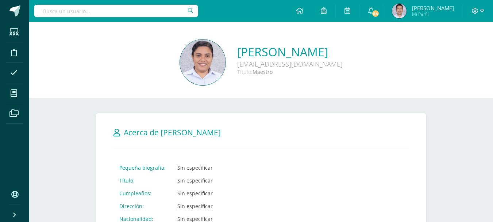
click at [93, 90] on div "Nancy Fabiola Gómez Martinez nancygo@colegiomontemaria.edu.gt Título: Maestro" at bounding box center [261, 60] width 464 height 76
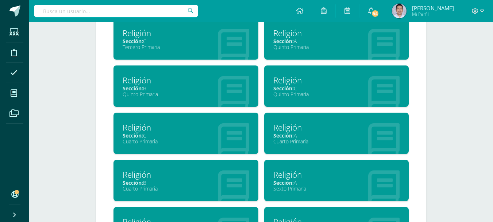
scroll to position [453, 0]
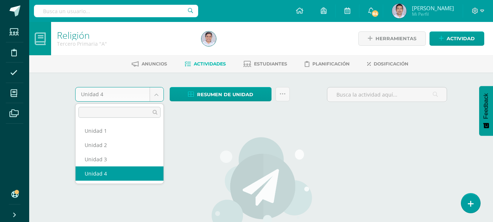
click at [156, 96] on body "Estudiantes Disciplina Asistencia Mis cursos Archivos Soporte Ayuda Reportar un…" at bounding box center [246, 157] width 493 height 314
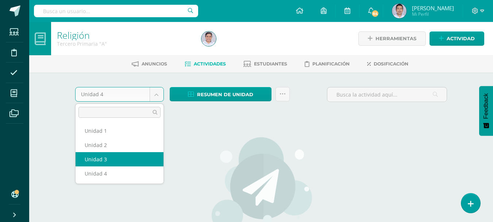
select select "Unidad 3"
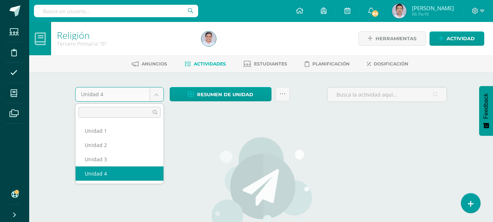
click at [158, 92] on body "Estudiantes Disciplina Asistencia Mis cursos Archivos Soporte Ayuda Reportar un…" at bounding box center [246, 157] width 493 height 314
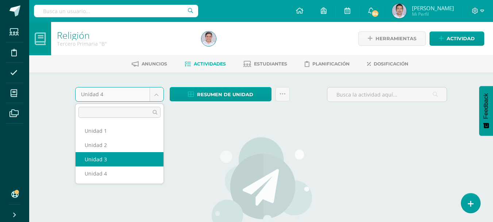
select select "Unidad 3"
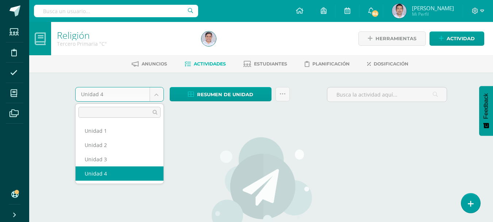
click at [161, 95] on body "Estudiantes Disciplina Asistencia Mis cursos Archivos Soporte Ayuda Reportar un…" at bounding box center [246, 157] width 493 height 314
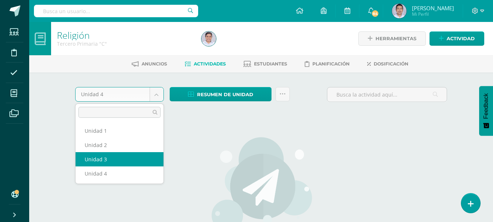
select select "Unidad 3"
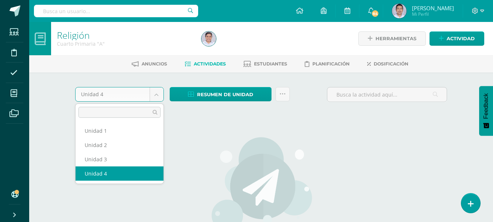
click at [158, 96] on body "Estudiantes Disciplina Asistencia Mis cursos Archivos Soporte Ayuda Reportar un…" at bounding box center [246, 157] width 493 height 314
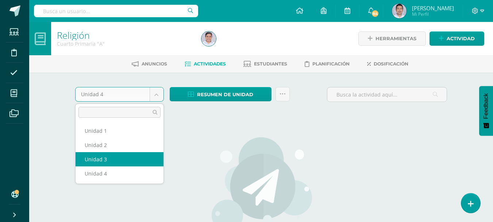
select select "Unidad 3"
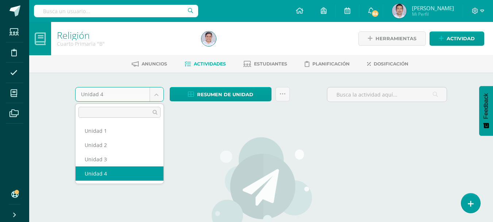
click at [158, 94] on body "Estudiantes Disciplina Asistencia Mis cursos Archivos Soporte Ayuda Reportar un…" at bounding box center [246, 157] width 493 height 314
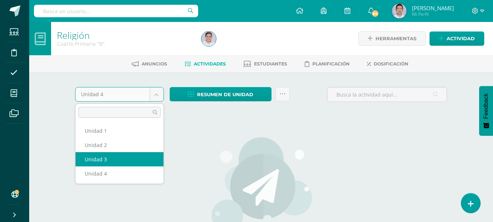
select select "Unidad 3"
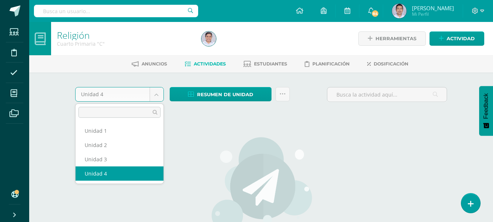
click at [155, 96] on body "Estudiantes Disciplina Asistencia Mis cursos Archivos Soporte Ayuda Reportar un…" at bounding box center [246, 157] width 493 height 314
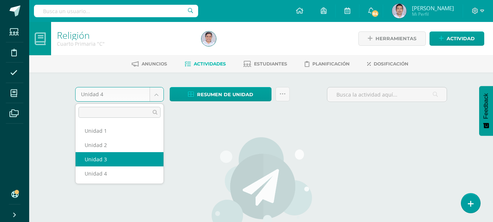
select select "Unidad 3"
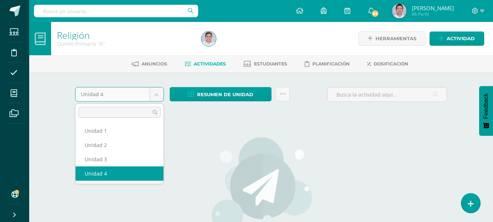
click at [157, 95] on body "Estudiantes Disciplina Asistencia Mis cursos Archivos Soporte Ayuda Reportar un…" at bounding box center [246, 157] width 493 height 314
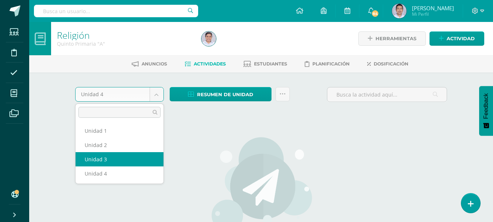
select select "Unidad 3"
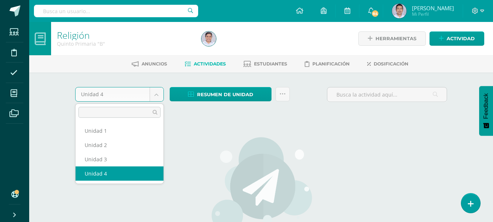
click at [158, 93] on body "Estudiantes Disciplina Asistencia Mis cursos Archivos Soporte Ayuda Reportar un…" at bounding box center [246, 157] width 493 height 314
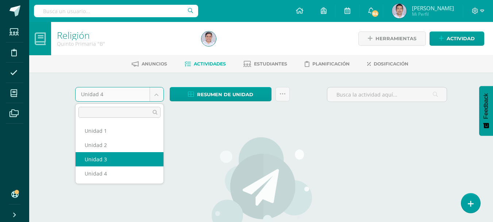
select select "Unidad 3"
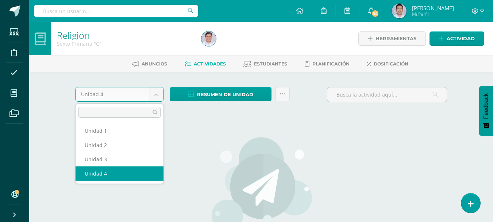
click at [158, 95] on body "Estudiantes Disciplina Asistencia Mis cursos Archivos Soporte Ayuda Reportar un…" at bounding box center [246, 157] width 493 height 314
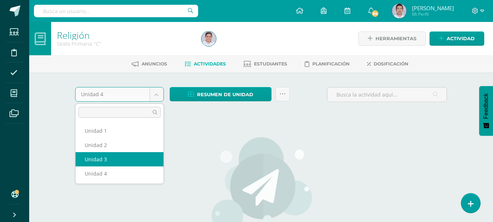
select select "Unidad 3"
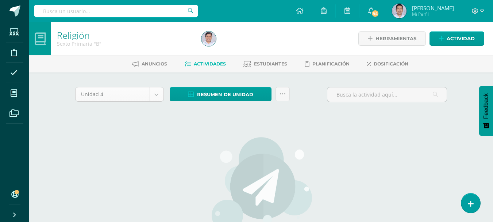
click at [156, 96] on body "Estudiantes Disciplina Asistencia Mis cursos Archivos Soporte Ayuda Reportar un…" at bounding box center [246, 157] width 493 height 314
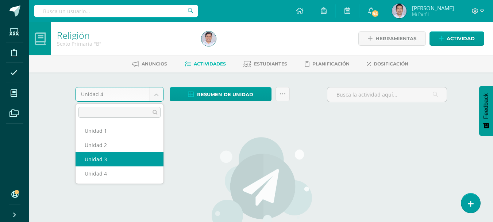
select select "Unidad 3"
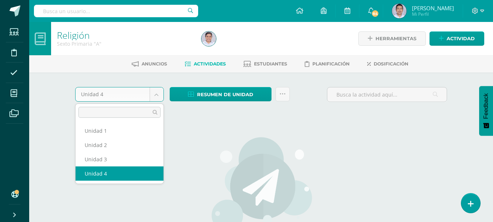
click at [156, 97] on body "Estudiantes Disciplina Asistencia Mis cursos Archivos Soporte Ayuda Reportar un…" at bounding box center [246, 157] width 493 height 314
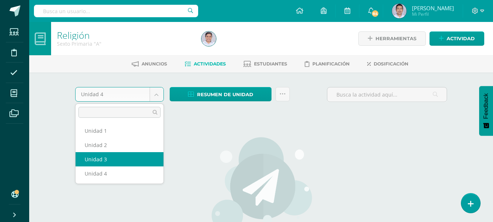
select select "Unidad 3"
